Goal: Task Accomplishment & Management: Manage account settings

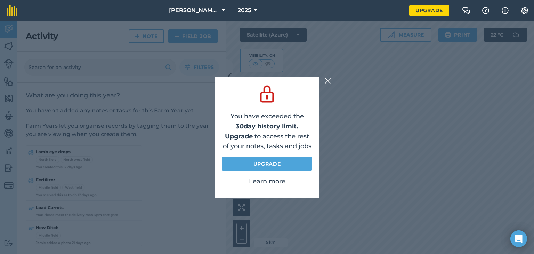
click at [326, 79] on img at bounding box center [328, 80] width 6 height 8
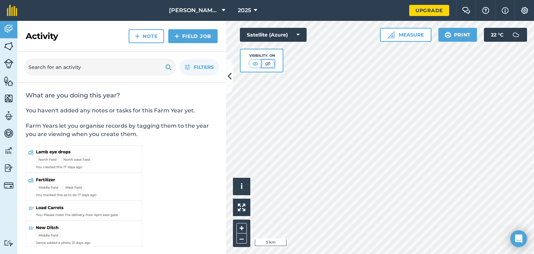
click at [262, 60] on button at bounding box center [268, 64] width 13 height 8
click at [255, 61] on img at bounding box center [255, 63] width 9 height 7
click at [230, 74] on icon at bounding box center [230, 77] width 4 height 12
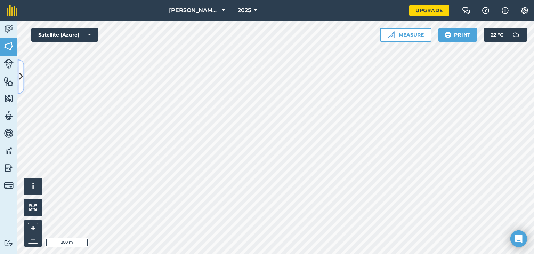
click at [18, 80] on button at bounding box center [20, 76] width 7 height 35
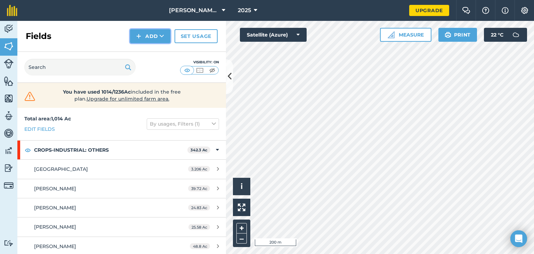
click at [149, 33] on button "Add" at bounding box center [150, 36] width 40 height 14
click at [155, 50] on link "Draw" at bounding box center [150, 51] width 38 height 15
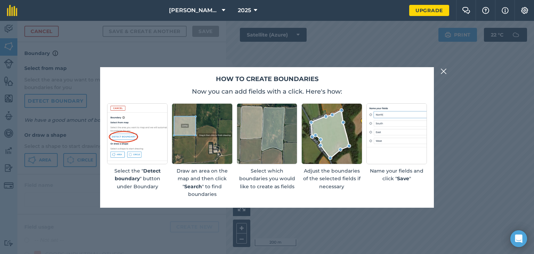
click at [442, 70] on img at bounding box center [443, 71] width 6 height 8
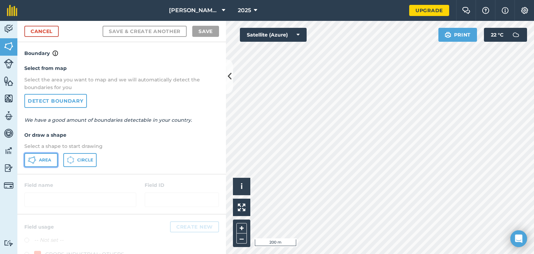
click at [44, 157] on span "Area" at bounding box center [45, 160] width 12 height 6
click at [323, 0] on html "[PERSON_NAME] Farms 2025 Upgrade Farm Chat Help Info Settings Map printing is n…" at bounding box center [267, 127] width 534 height 254
click at [312, 2] on div "[PERSON_NAME] Farms 2025 Upgrade Farm Chat Help Info Settings Map printing is n…" at bounding box center [267, 127] width 534 height 254
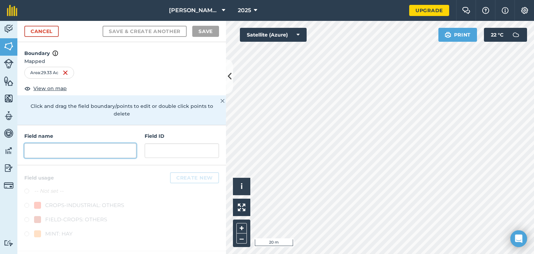
click at [111, 143] on input "text" at bounding box center [80, 150] width 112 height 15
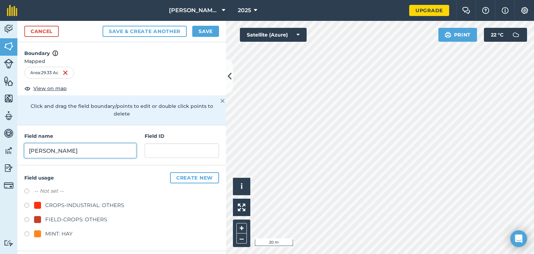
type input "[PERSON_NAME]"
click at [26, 217] on label at bounding box center [29, 220] width 10 height 7
radio input "true"
click at [206, 32] on button "Save" at bounding box center [205, 31] width 27 height 11
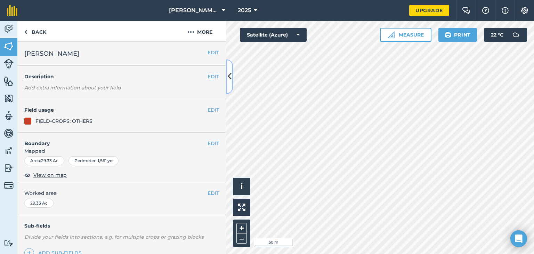
click at [227, 86] on button at bounding box center [229, 76] width 7 height 35
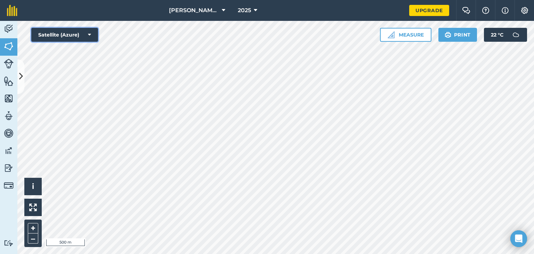
click at [90, 36] on icon at bounding box center [89, 34] width 3 height 7
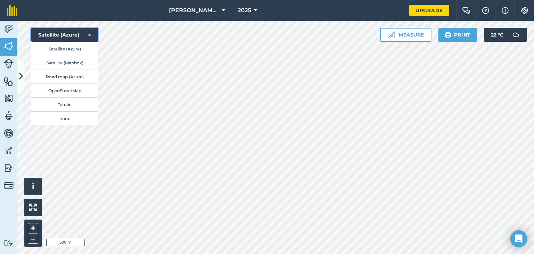
click at [85, 35] on button "Satellite (Azure)" at bounding box center [64, 35] width 67 height 14
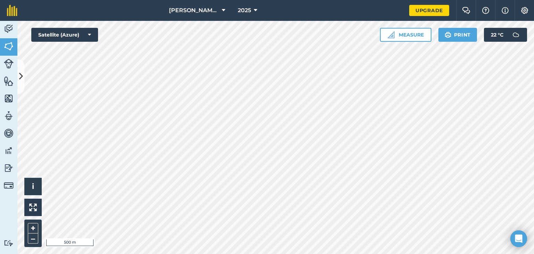
click at [389, 253] on html "[PERSON_NAME] Farms 2025 Upgrade Farm Chat Help Info Settings Map printing is n…" at bounding box center [267, 127] width 534 height 254
click at [249, 253] on html "[PERSON_NAME] Farms 2025 Upgrade Farm Chat Help Info Settings Map printing is n…" at bounding box center [267, 127] width 534 height 254
click at [19, 86] on button at bounding box center [20, 76] width 7 height 35
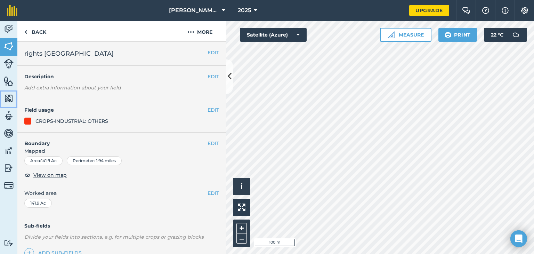
click at [9, 98] on img at bounding box center [9, 98] width 10 height 10
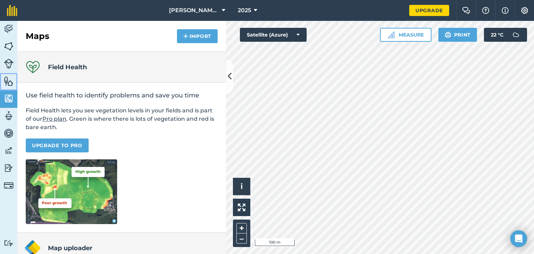
click at [10, 85] on img at bounding box center [9, 81] width 10 height 10
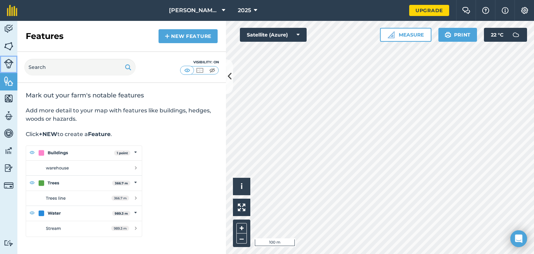
click at [8, 61] on img at bounding box center [9, 64] width 10 height 10
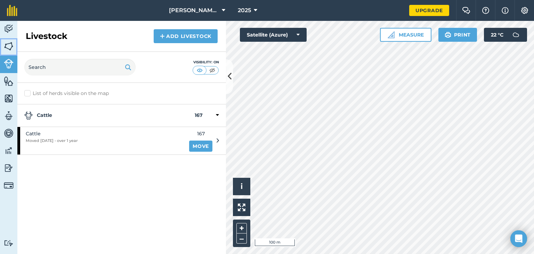
click at [6, 47] on img at bounding box center [9, 46] width 10 height 10
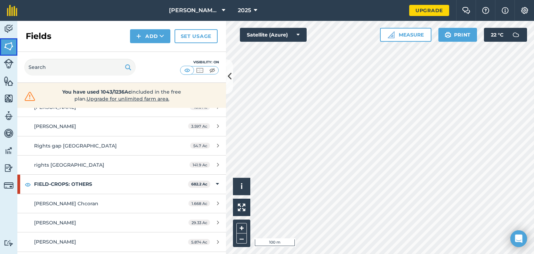
scroll to position [174, 0]
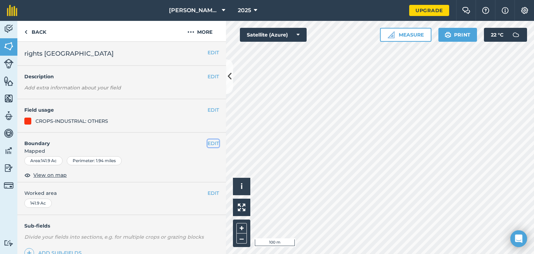
click at [208, 144] on button "EDIT" at bounding box center [213, 143] width 11 height 8
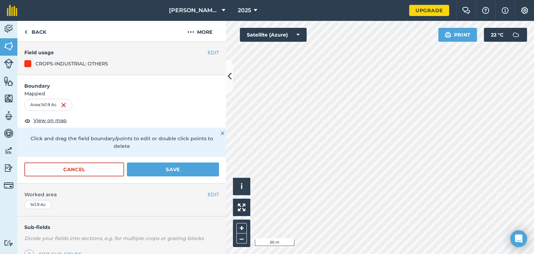
scroll to position [70, 0]
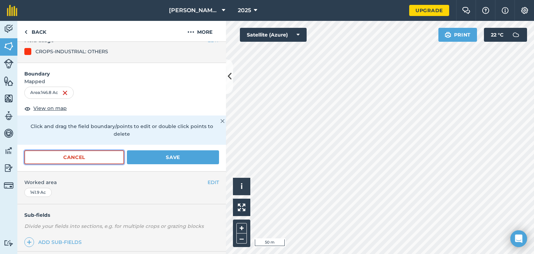
click at [98, 157] on button "Cancel" at bounding box center [74, 157] width 100 height 14
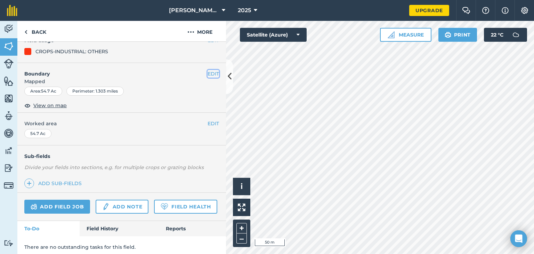
click at [209, 70] on button "EDIT" at bounding box center [213, 74] width 11 height 8
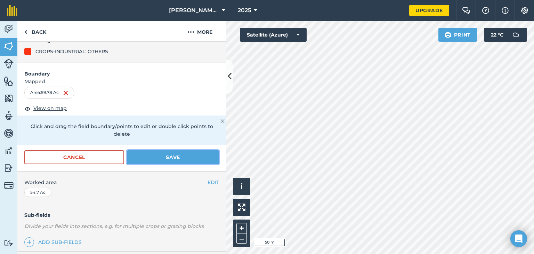
click at [202, 153] on button "Save" at bounding box center [173, 157] width 92 height 14
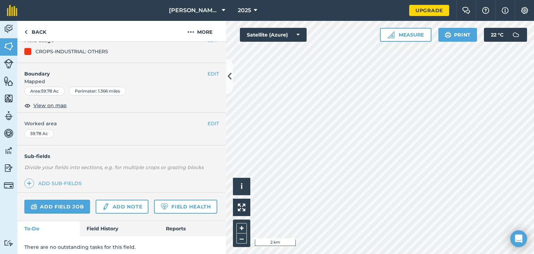
click at [420, 253] on html "[PERSON_NAME] Farms 2025 Upgrade Farm Chat Help Info Settings Map printing is n…" at bounding box center [267, 127] width 534 height 254
click at [369, 253] on html "[PERSON_NAME] Farms 2025 Upgrade Farm Chat Help Info Settings Map printing is n…" at bounding box center [267, 127] width 534 height 254
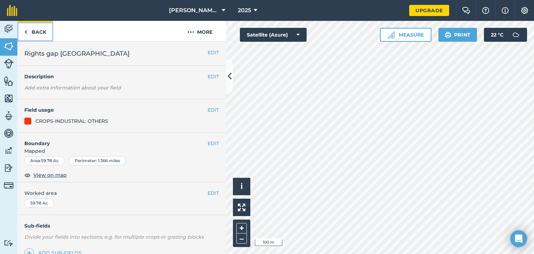
click at [33, 32] on link "Back" at bounding box center [35, 31] width 36 height 21
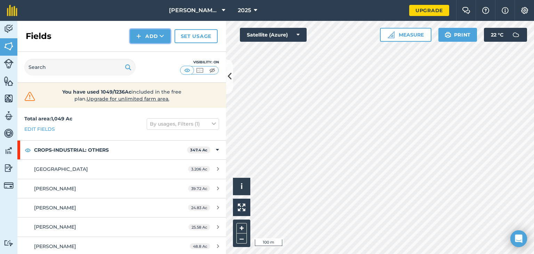
click at [148, 34] on button "Add" at bounding box center [150, 36] width 40 height 14
click at [147, 49] on link "Draw" at bounding box center [150, 51] width 38 height 15
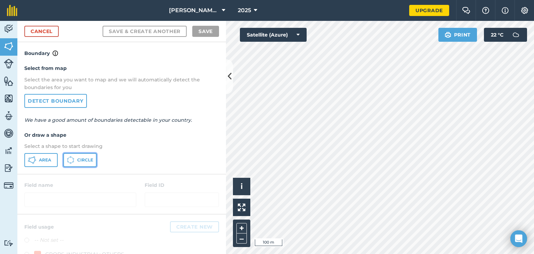
click at [86, 156] on button "Circle" at bounding box center [79, 160] width 33 height 14
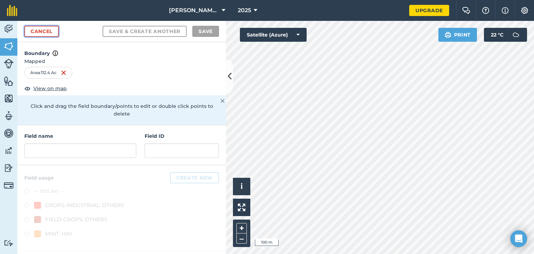
click at [42, 32] on link "Cancel" at bounding box center [41, 31] width 34 height 11
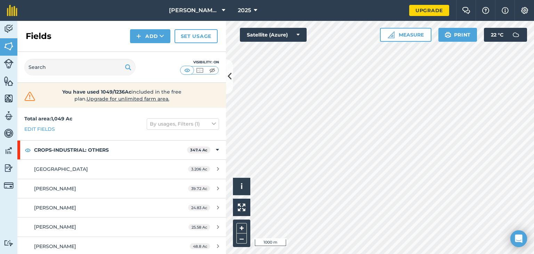
click at [488, 253] on html "[PERSON_NAME] Farms 2025 Upgrade Farm Chat Help Info Settings Map printing is n…" at bounding box center [267, 127] width 534 height 254
click at [407, 253] on html "[PERSON_NAME] Farms 2025 Upgrade Farm Chat Help Info Settings Map printing is n…" at bounding box center [267, 127] width 534 height 254
click at [140, 36] on img at bounding box center [138, 36] width 5 height 8
click at [161, 52] on link "Draw" at bounding box center [150, 51] width 38 height 15
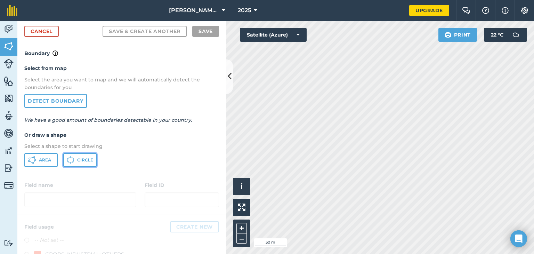
click at [93, 162] on button "Circle" at bounding box center [79, 160] width 33 height 14
click at [534, 253] on html "[PERSON_NAME] Farms 2025 Upgrade Farm Chat Help Info Settings Map printing is n…" at bounding box center [267, 127] width 534 height 254
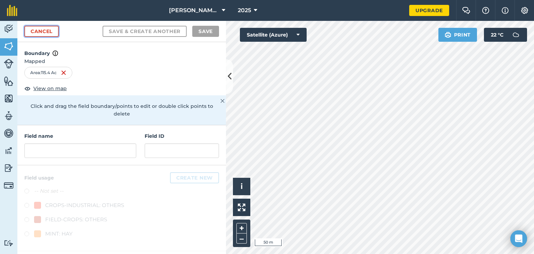
click at [50, 35] on link "Cancel" at bounding box center [41, 31] width 34 height 11
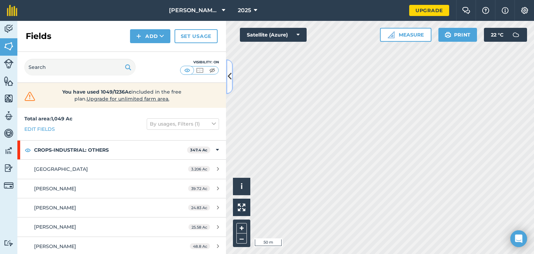
click at [228, 83] on button at bounding box center [229, 76] width 7 height 35
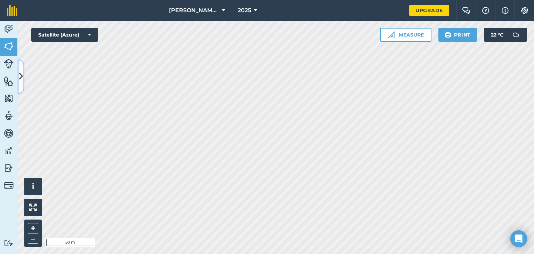
click at [20, 74] on icon at bounding box center [21, 77] width 4 height 12
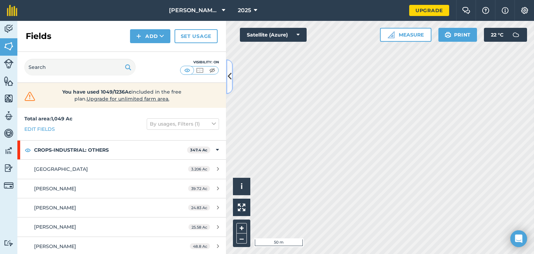
click at [228, 80] on icon at bounding box center [230, 77] width 4 height 12
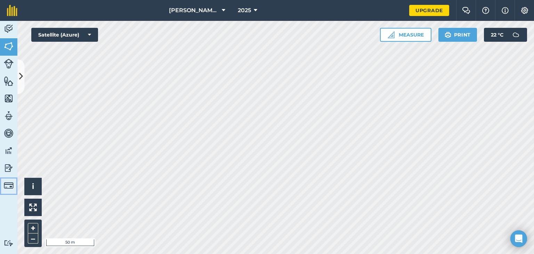
click at [11, 185] on img at bounding box center [9, 185] width 10 height 10
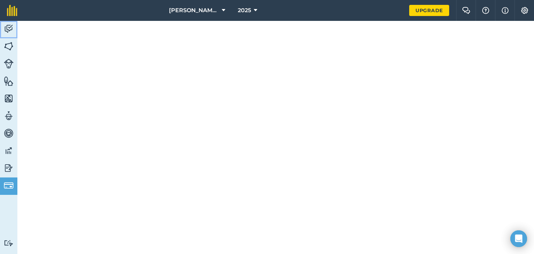
click at [9, 30] on img at bounding box center [9, 29] width 10 height 10
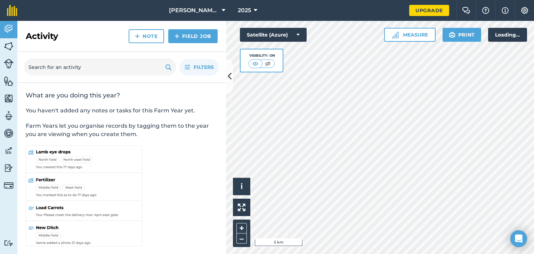
click at [421, 253] on html "[PERSON_NAME] Farms 2025 Upgrade Farm Chat Help Info Settings Map printing is n…" at bounding box center [267, 127] width 534 height 254
click at [230, 79] on icon at bounding box center [230, 77] width 4 height 12
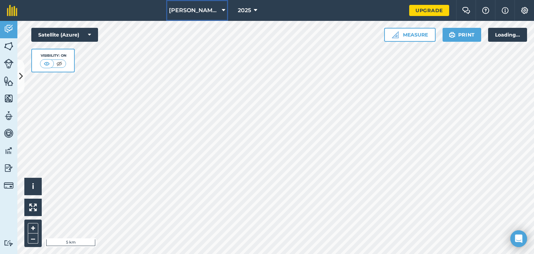
click at [222, 13] on icon at bounding box center [223, 10] width 3 height 8
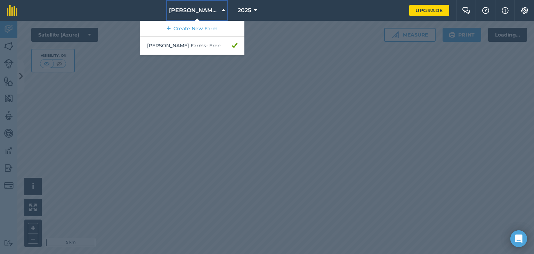
click at [222, 13] on icon at bounding box center [223, 10] width 3 height 8
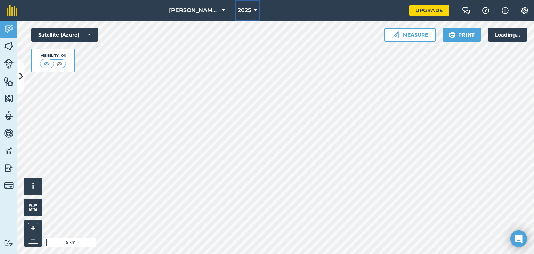
click at [238, 13] on span "2025" at bounding box center [244, 10] width 13 height 8
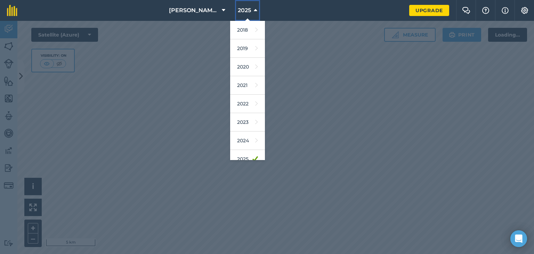
click at [238, 13] on span "2025" at bounding box center [244, 10] width 13 height 8
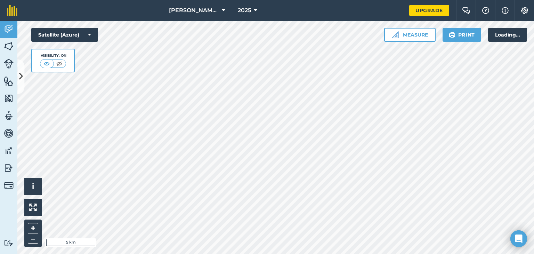
click at [514, 38] on div "Loading..." at bounding box center [507, 35] width 39 height 14
click at [70, 35] on button "Satellite (Azure)" at bounding box center [64, 35] width 67 height 14
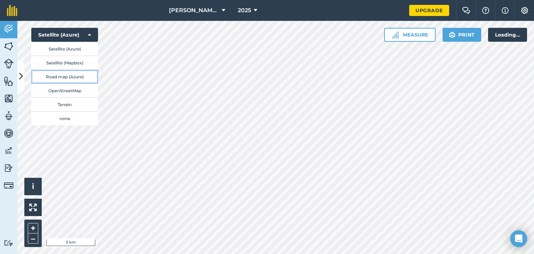
click at [70, 79] on button "Road map (Azure)" at bounding box center [64, 77] width 67 height 14
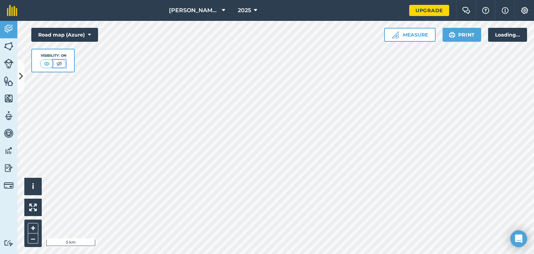
click at [56, 62] on img at bounding box center [59, 63] width 9 height 7
click at [50, 63] on img at bounding box center [47, 63] width 9 height 7
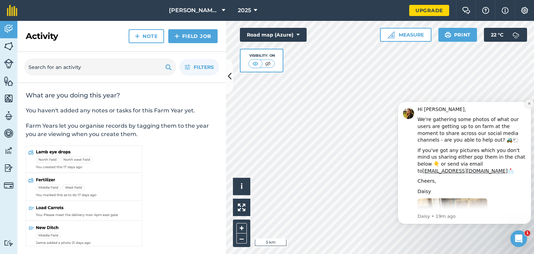
click at [529, 103] on icon "Dismiss notification" at bounding box center [529, 104] width 4 height 4
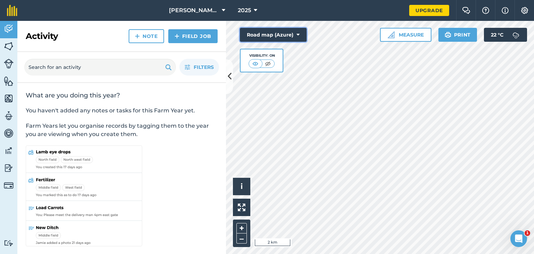
click at [289, 35] on button "Road map (Azure)" at bounding box center [273, 35] width 67 height 14
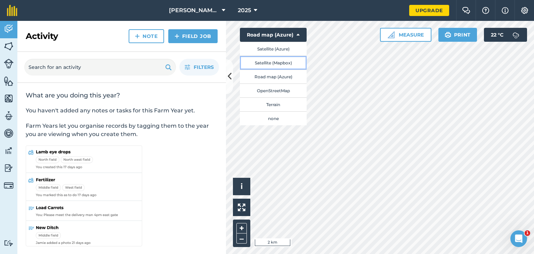
click at [286, 63] on button "Satellite (Mapbox)" at bounding box center [273, 63] width 67 height 14
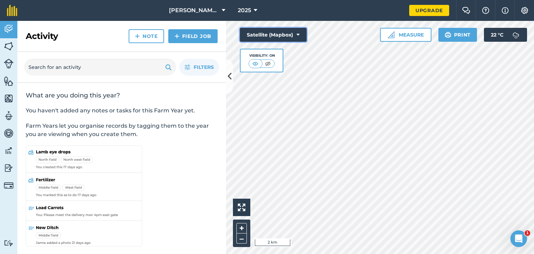
click at [291, 35] on button "Satellite (Mapbox)" at bounding box center [273, 35] width 67 height 14
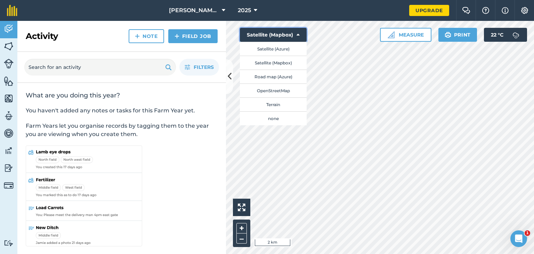
click at [281, 33] on button "Satellite (Mapbox)" at bounding box center [273, 35] width 67 height 14
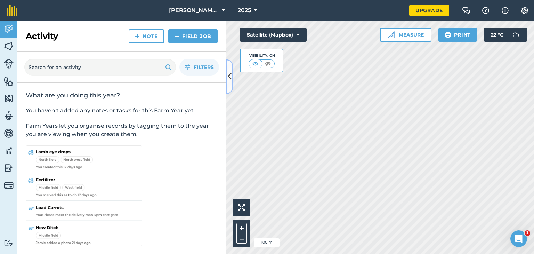
click at [229, 78] on icon at bounding box center [230, 77] width 4 height 12
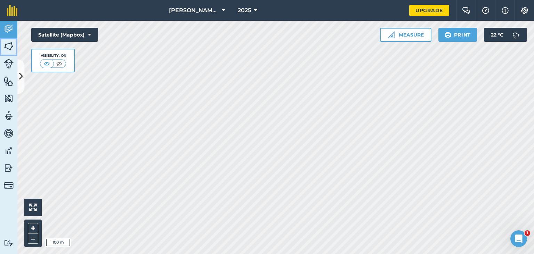
click at [10, 46] on img at bounding box center [9, 46] width 10 height 10
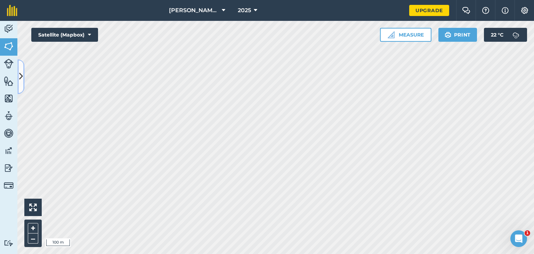
click at [20, 72] on icon at bounding box center [21, 77] width 4 height 12
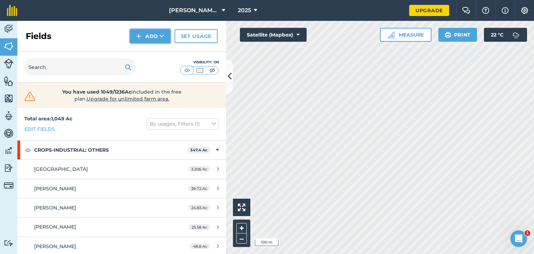
click at [138, 33] on img at bounding box center [138, 36] width 5 height 8
click at [147, 52] on link "Draw" at bounding box center [150, 51] width 38 height 15
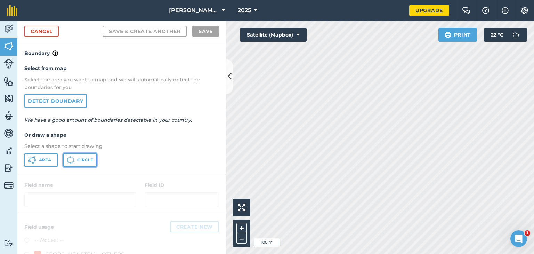
click at [89, 163] on button "Circle" at bounding box center [79, 160] width 33 height 14
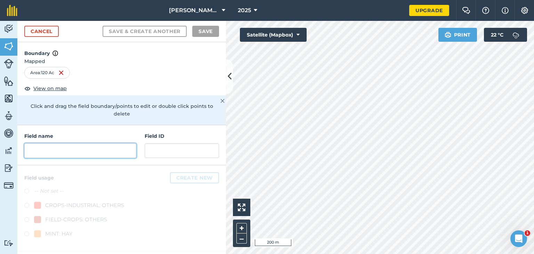
click at [123, 144] on input "text" at bounding box center [80, 150] width 112 height 15
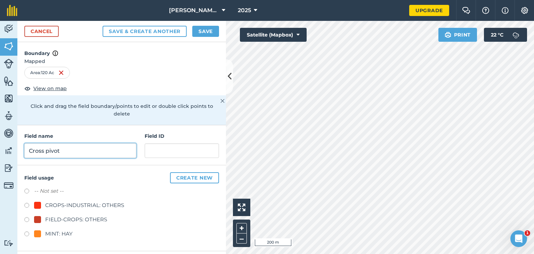
type input "Cross pivot"
click at [26, 217] on label at bounding box center [29, 220] width 10 height 7
radio input "true"
click at [194, 31] on button "Save" at bounding box center [205, 31] width 27 height 11
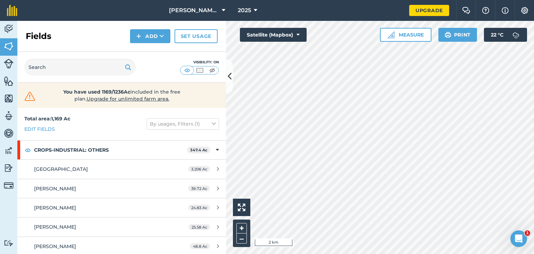
click at [469, 9] on div "Mazza Farms 2025 Upgrade Farm Chat Help Info Settings Map printing is not avail…" at bounding box center [267, 127] width 534 height 254
click at [158, 37] on button "Add" at bounding box center [150, 36] width 40 height 14
click at [154, 48] on link "Draw" at bounding box center [150, 51] width 38 height 15
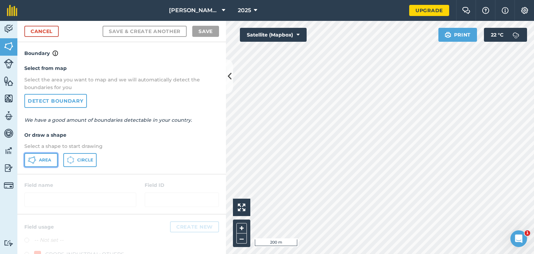
click at [49, 161] on span "Area" at bounding box center [45, 160] width 12 height 6
click at [420, 0] on html "Mazza Farms 2025 Upgrade Farm Chat Help Info Settings Map printing is not avail…" at bounding box center [267, 127] width 534 height 254
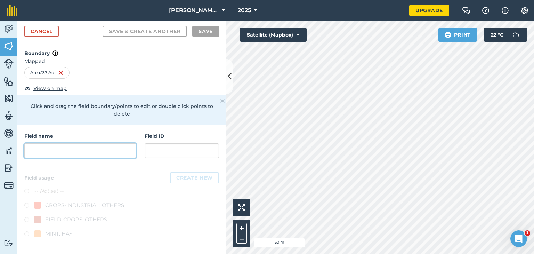
click at [110, 143] on input "text" at bounding box center [80, 150] width 112 height 15
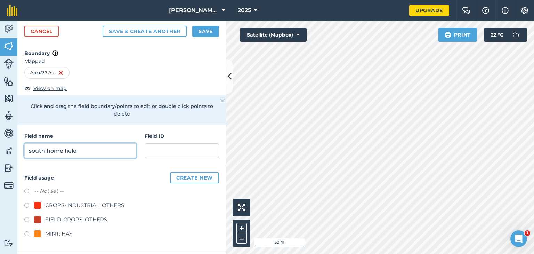
type input "south home field"
click at [26, 217] on label at bounding box center [29, 220] width 10 height 7
radio input "true"
click at [205, 32] on button "Save" at bounding box center [205, 31] width 27 height 11
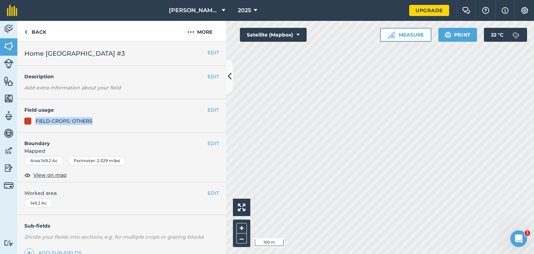
drag, startPoint x: 159, startPoint y: 113, endPoint x: 159, endPoint y: 122, distance: 9.4
click at [159, 122] on div "EDIT Field usage FIELD-CROPS: OTHERS" at bounding box center [121, 115] width 209 height 33
click at [35, 29] on link "Back" at bounding box center [35, 31] width 36 height 21
click at [35, 35] on link "Back" at bounding box center [35, 31] width 36 height 21
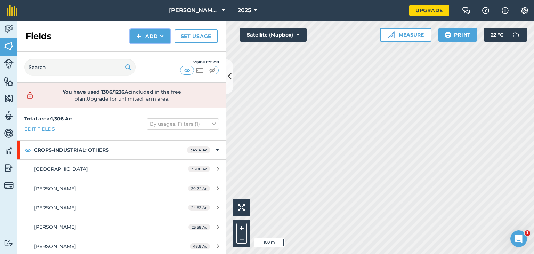
click at [138, 37] on img at bounding box center [138, 36] width 5 height 8
click at [148, 53] on link "Draw" at bounding box center [150, 51] width 38 height 15
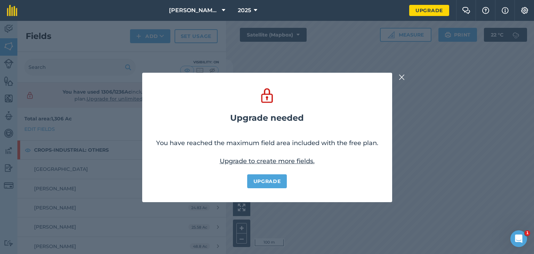
click at [400, 75] on img at bounding box center [402, 77] width 6 height 8
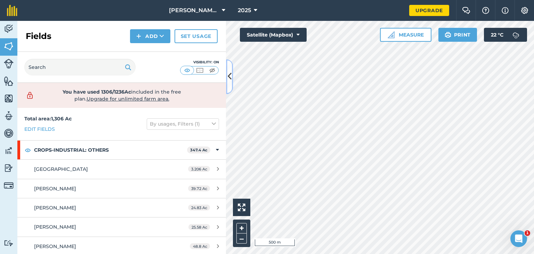
click at [227, 75] on button at bounding box center [229, 76] width 7 height 35
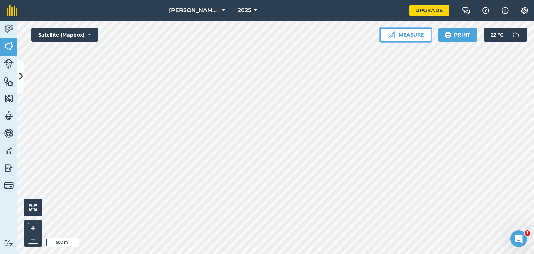
click at [392, 31] on button "Measure" at bounding box center [405, 35] width 51 height 14
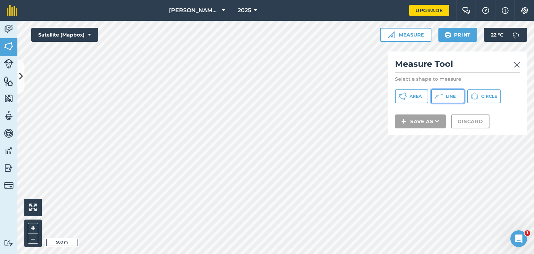
click at [442, 94] on icon at bounding box center [441, 94] width 1 height 1
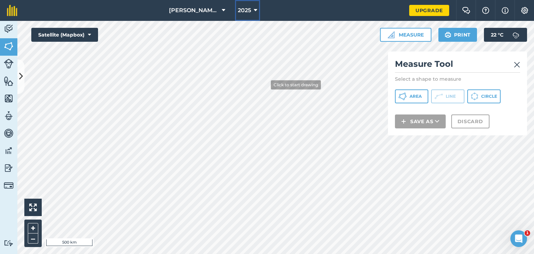
click at [246, 61] on div "Mazza Farms 2025 Upgrade Farm Chat Help Info Settings Map printing is not avail…" at bounding box center [267, 127] width 534 height 254
drag, startPoint x: 239, startPoint y: 12, endPoint x: 0, endPoint y: 126, distance: 265.1
click at [0, 126] on div "Activity Fields Livestock Features Maps Team Vehicles Data Reporting Billing Tu…" at bounding box center [267, 137] width 534 height 233
click at [514, 65] on img at bounding box center [517, 64] width 6 height 8
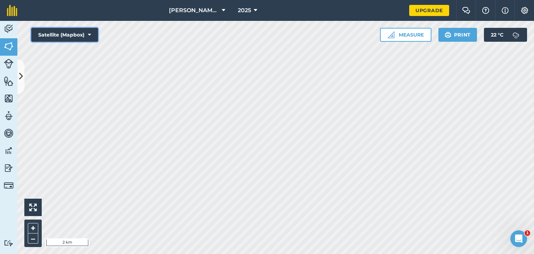
click at [89, 34] on icon at bounding box center [89, 34] width 3 height 7
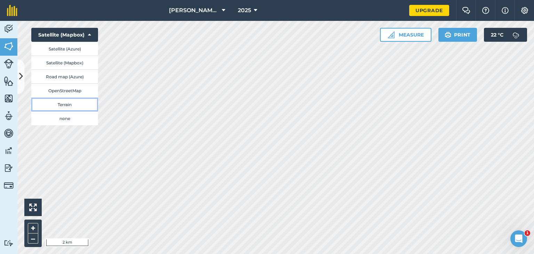
click at [71, 108] on button "Terrain" at bounding box center [64, 104] width 67 height 14
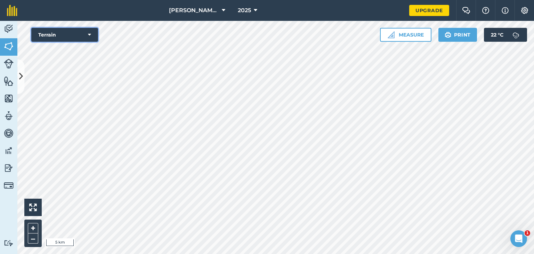
click at [75, 36] on button "Terrain" at bounding box center [64, 35] width 67 height 14
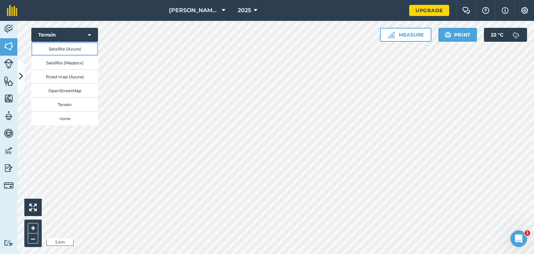
click at [74, 47] on button "Satellite (Azure)" at bounding box center [64, 49] width 67 height 14
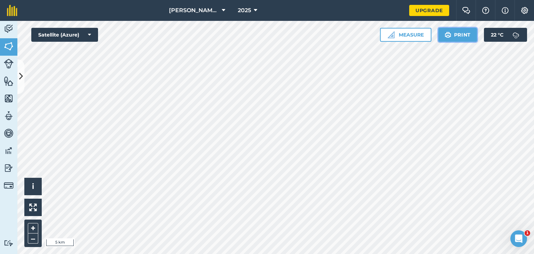
click at [469, 32] on button "Print" at bounding box center [457, 35] width 39 height 14
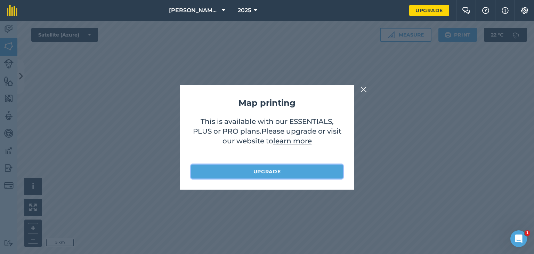
click at [306, 169] on link "Upgrade" at bounding box center [267, 171] width 152 height 14
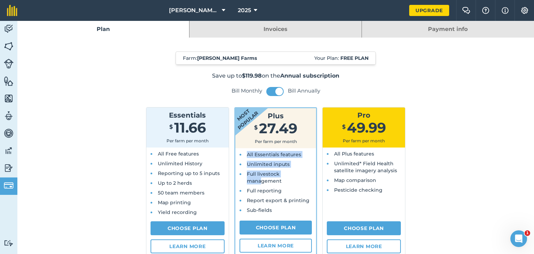
drag, startPoint x: 260, startPoint y: 182, endPoint x: 308, endPoint y: 137, distance: 65.7
click at [306, 138] on div "Most popular Plus $ 27.49 Per farm per month All Essentials features Unlimited …" at bounding box center [275, 181] width 83 height 149
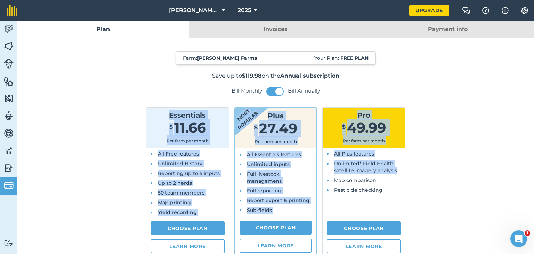
drag, startPoint x: 445, startPoint y: 98, endPoint x: 477, endPoint y: 167, distance: 76.0
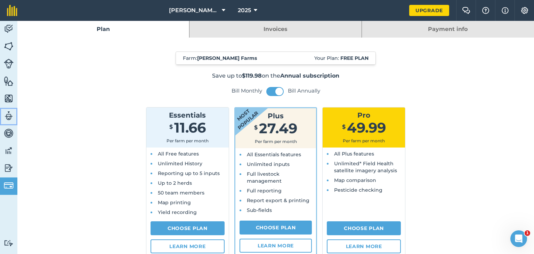
click at [9, 113] on img at bounding box center [9, 116] width 10 height 10
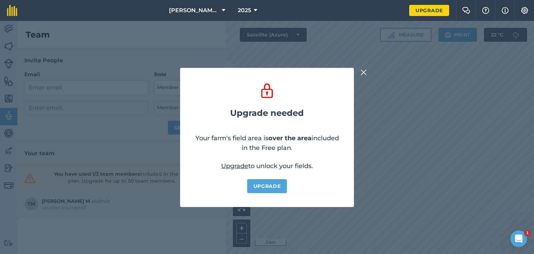
click at [365, 68] on img at bounding box center [363, 72] width 6 height 8
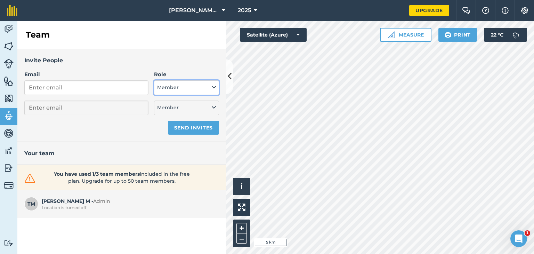
click at [168, 87] on button "Member" at bounding box center [186, 87] width 65 height 15
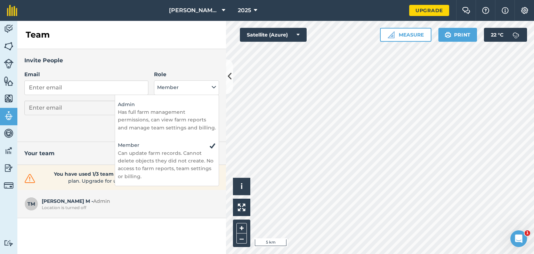
click at [192, 57] on h3 "Invite People" at bounding box center [121, 60] width 195 height 9
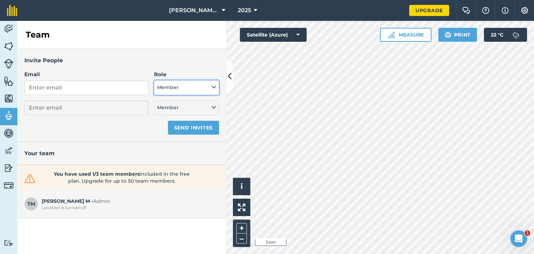
click at [164, 86] on button "Member" at bounding box center [186, 87] width 65 height 15
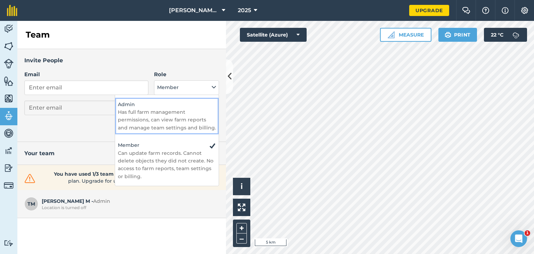
click at [197, 114] on p "Has full farm management permissions, can view farm reports and manage team set…" at bounding box center [167, 119] width 98 height 23
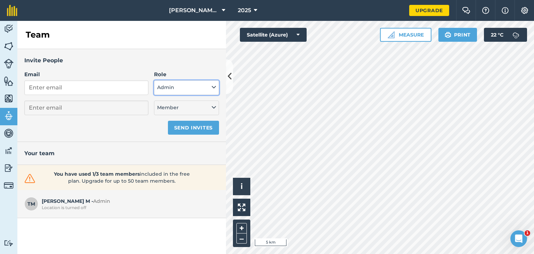
click at [203, 87] on button "Admin" at bounding box center [186, 87] width 65 height 15
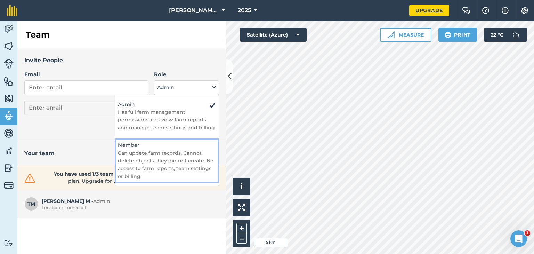
click at [193, 151] on p "Can update farm records. Cannot delete objects they did not create. No access t…" at bounding box center [167, 164] width 98 height 31
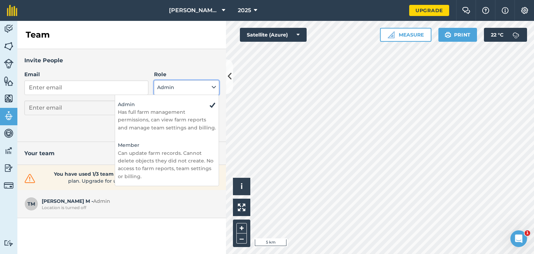
select select "MEMBER"
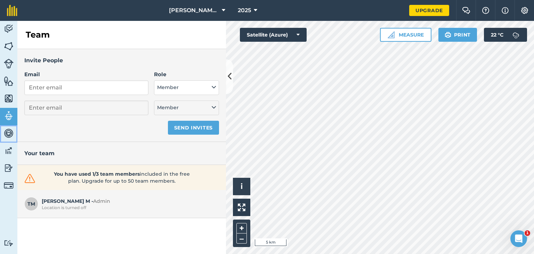
click at [11, 131] on img at bounding box center [9, 133] width 10 height 10
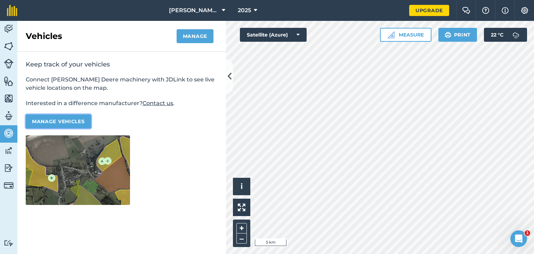
click at [56, 123] on button "Manage vehicles" at bounding box center [58, 121] width 65 height 14
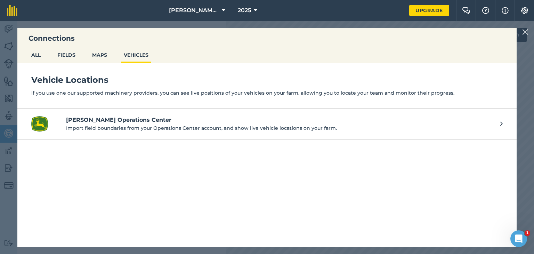
click at [307, 117] on h4 "John Deere Operations Center" at bounding box center [279, 120] width 427 height 8
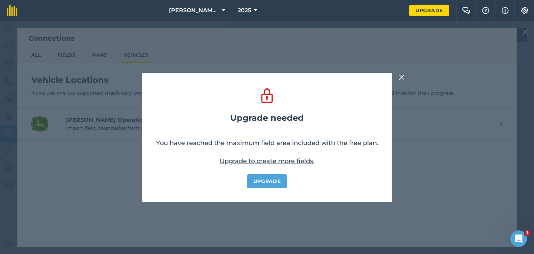
click at [397, 77] on div "Upgrade needed You have reached the maximum field area included with the free p…" at bounding box center [267, 137] width 534 height 233
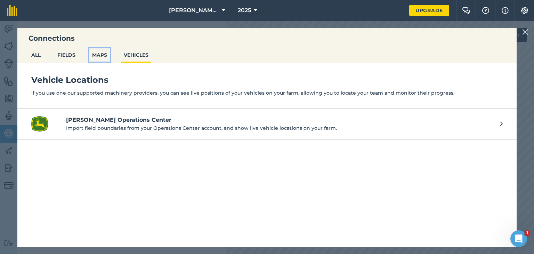
click at [95, 54] on button "MAPS" at bounding box center [99, 54] width 21 height 13
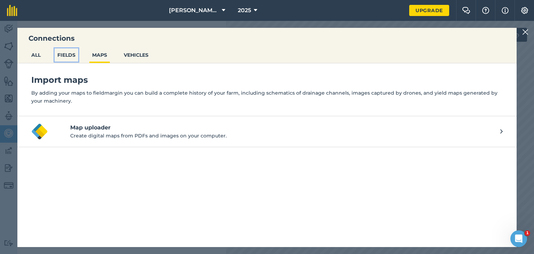
click at [71, 58] on button "FIELDS" at bounding box center [67, 54] width 24 height 13
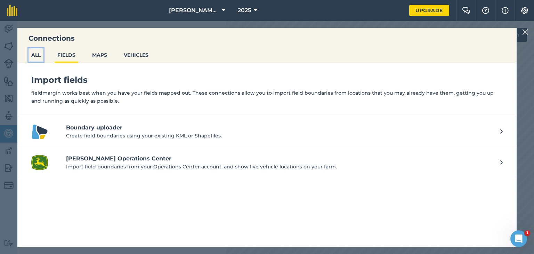
click at [36, 57] on button "ALL" at bounding box center [36, 54] width 15 height 13
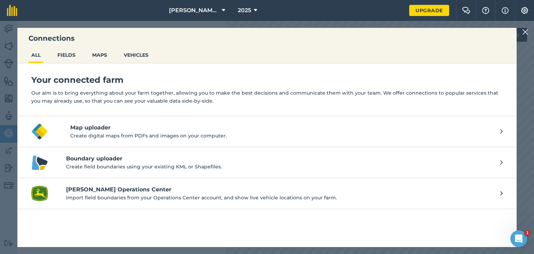
click at [80, 13] on nav "Mazza Farms 2025" at bounding box center [216, 10] width 385 height 21
click at [526, 33] on img at bounding box center [525, 32] width 6 height 8
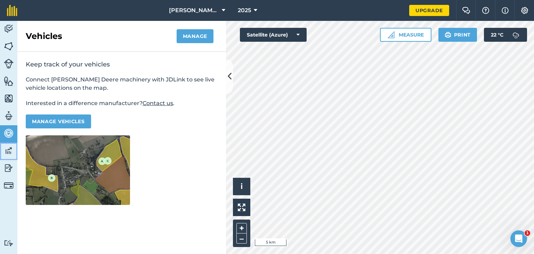
click at [12, 155] on img at bounding box center [9, 150] width 10 height 10
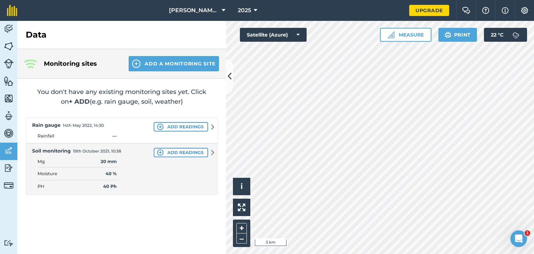
click at [173, 151] on img at bounding box center [122, 155] width 192 height 77
click at [206, 152] on img at bounding box center [122, 155] width 192 height 77
click at [193, 128] on img at bounding box center [122, 155] width 192 height 77
click at [189, 63] on button "Add a Monitoring Site" at bounding box center [174, 63] width 90 height 15
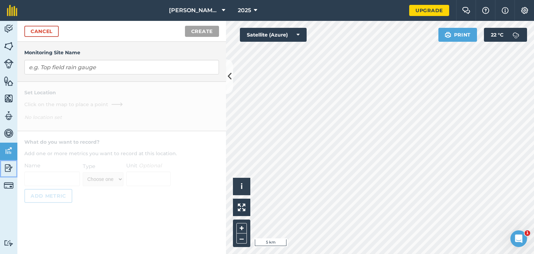
click at [11, 170] on img at bounding box center [9, 168] width 10 height 10
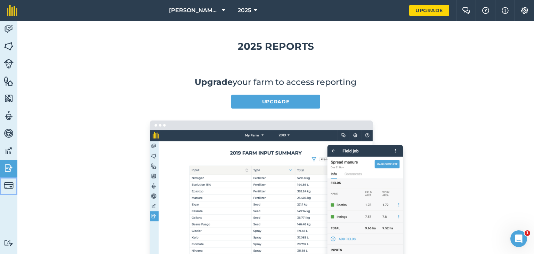
click at [10, 188] on img at bounding box center [9, 185] width 10 height 10
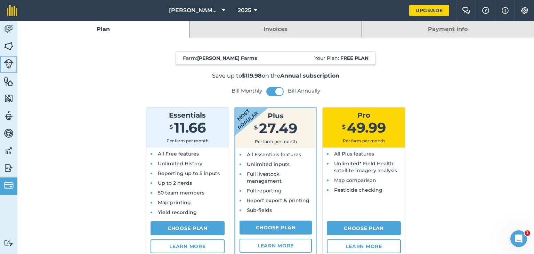
click at [9, 65] on img at bounding box center [9, 64] width 10 height 10
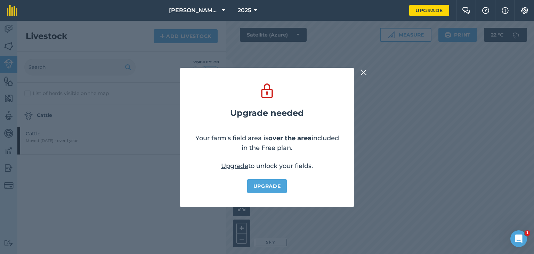
click at [3, 52] on div "Upgrade needed Your farm's field area is over the area included in the Free pla…" at bounding box center [267, 137] width 534 height 233
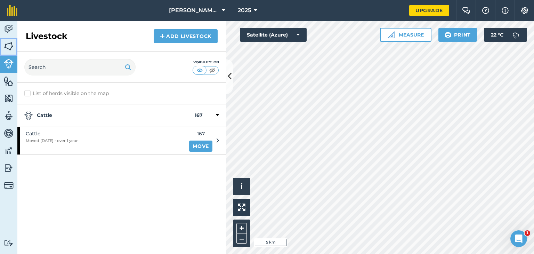
click at [14, 49] on link "Fields" at bounding box center [8, 46] width 17 height 17
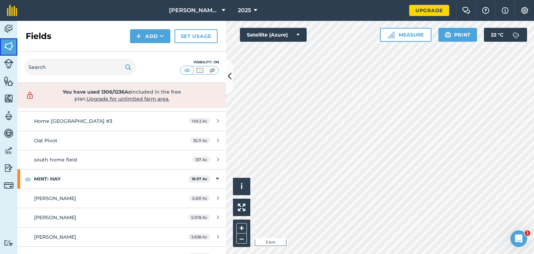
scroll to position [653, 0]
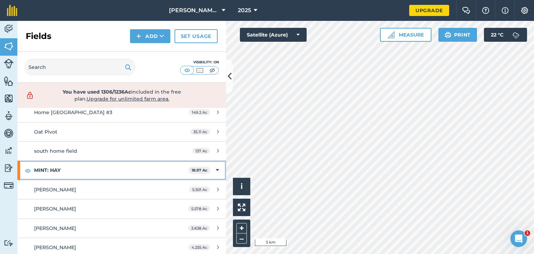
click at [216, 167] on icon at bounding box center [217, 170] width 3 height 8
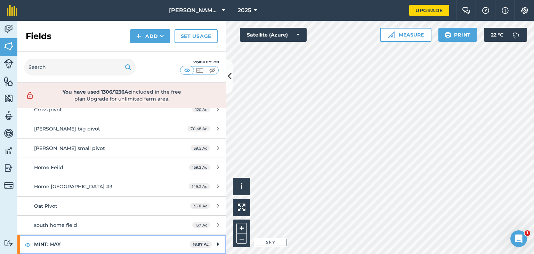
scroll to position [577, 0]
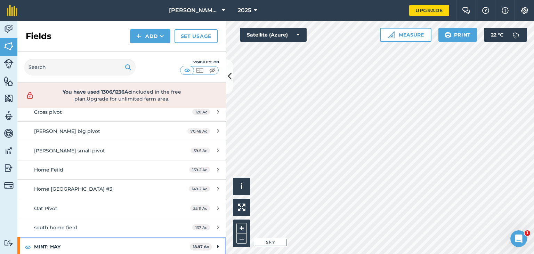
click at [217, 244] on icon at bounding box center [218, 247] width 2 height 8
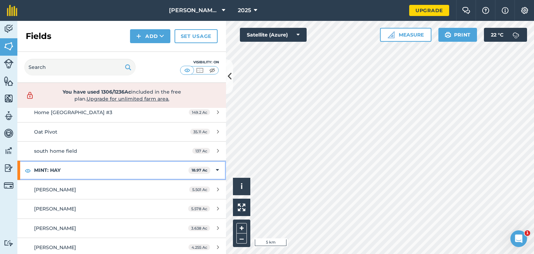
click at [47, 167] on strong "MINT: HAY" at bounding box center [111, 170] width 154 height 19
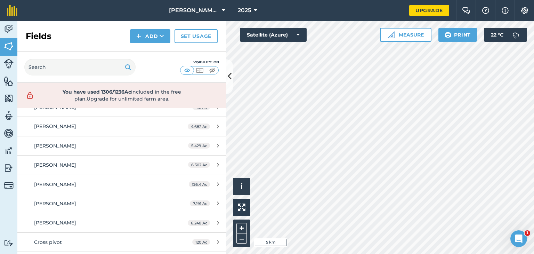
scroll to position [577, 0]
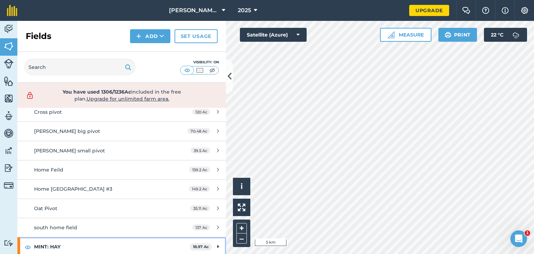
click at [102, 242] on strong "MINT: HAY" at bounding box center [112, 246] width 156 height 19
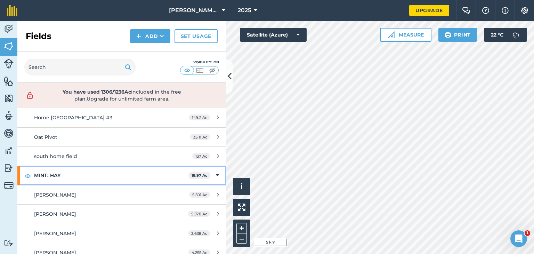
scroll to position [653, 0]
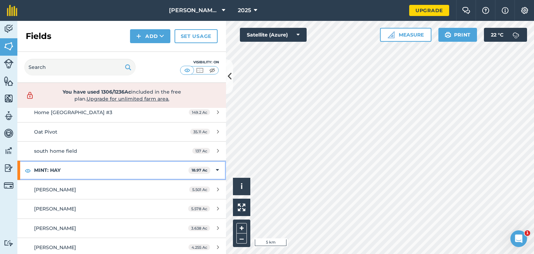
click at [117, 164] on strong "MINT: HAY" at bounding box center [111, 170] width 154 height 19
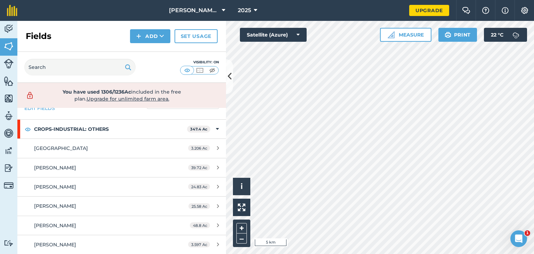
scroll to position [0, 0]
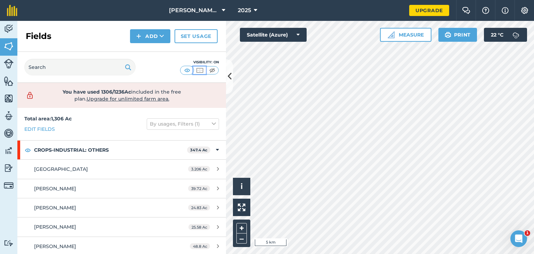
click at [201, 72] on img at bounding box center [199, 70] width 9 height 7
click at [212, 67] on img at bounding box center [212, 70] width 9 height 7
click at [184, 70] on img at bounding box center [187, 70] width 9 height 7
click at [197, 69] on img at bounding box center [199, 70] width 9 height 7
click at [187, 67] on img at bounding box center [187, 70] width 9 height 7
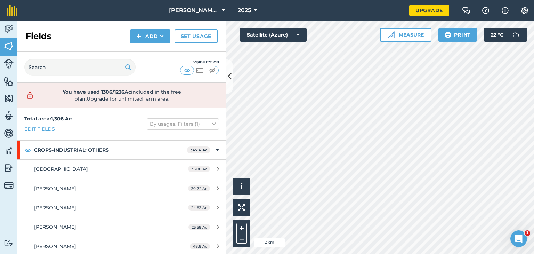
click at [182, 253] on html "Mazza Farms 2025 Upgrade Farm Chat Help Info Settings Map printing is not avail…" at bounding box center [267, 127] width 534 height 254
click at [200, 68] on img at bounding box center [199, 70] width 9 height 7
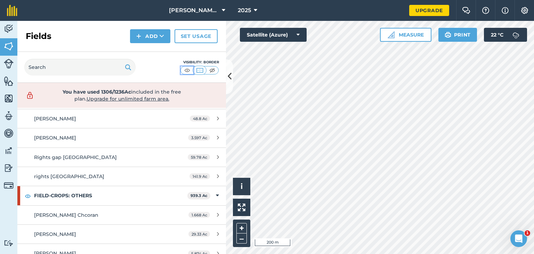
click at [186, 70] on img at bounding box center [187, 70] width 9 height 7
click at [206, 69] on button at bounding box center [212, 70] width 13 height 8
click at [200, 67] on img at bounding box center [199, 70] width 9 height 7
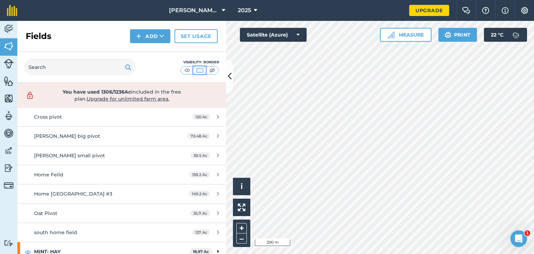
scroll to position [577, 0]
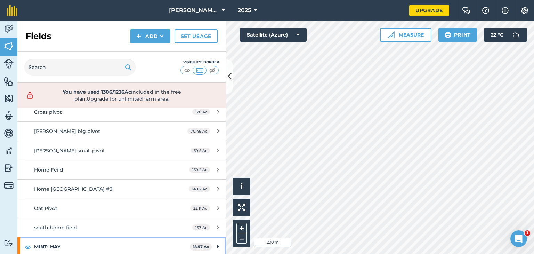
click at [172, 240] on strong "MINT: HAY" at bounding box center [112, 246] width 156 height 19
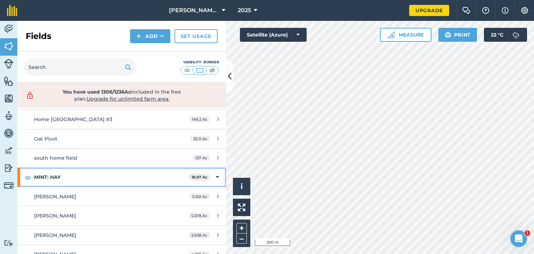
scroll to position [653, 0]
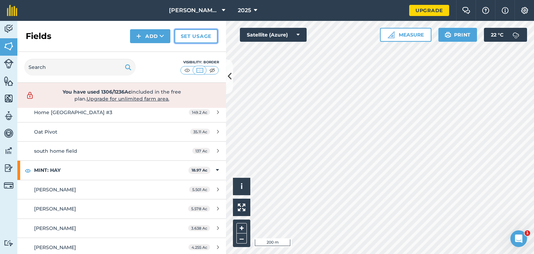
click at [192, 36] on link "Set usage" at bounding box center [195, 36] width 43 height 14
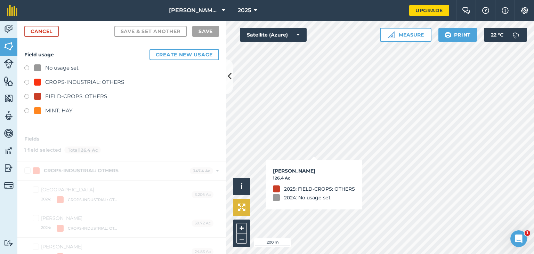
checkbox input "false"
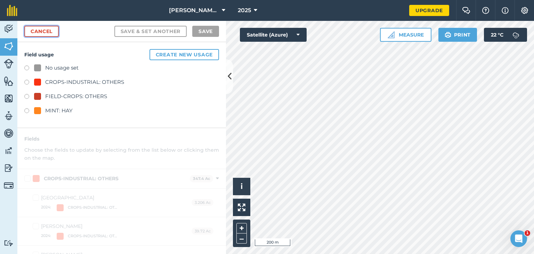
click at [44, 28] on link "Cancel" at bounding box center [41, 31] width 34 height 11
